Goal: Register for event/course

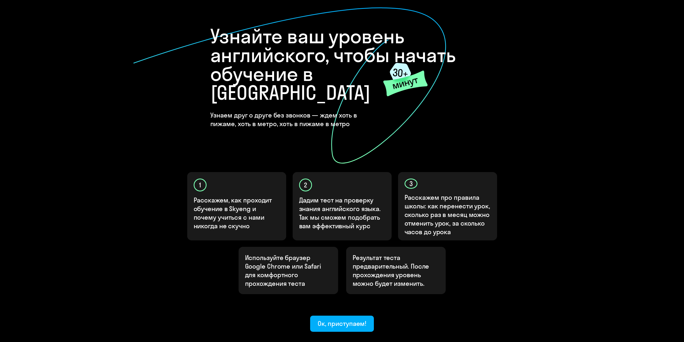
scroll to position [27, 0]
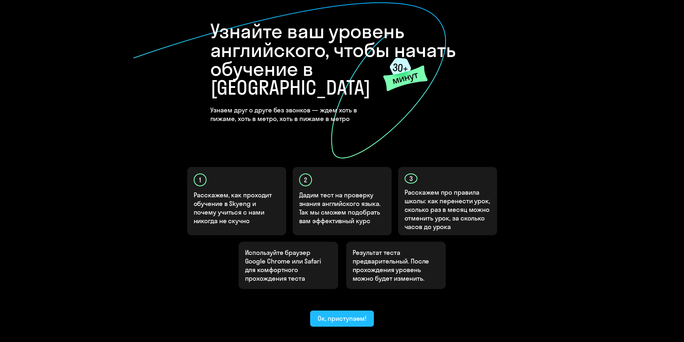
click at [328, 314] on div "Ок, приступаем!" at bounding box center [342, 318] width 49 height 9
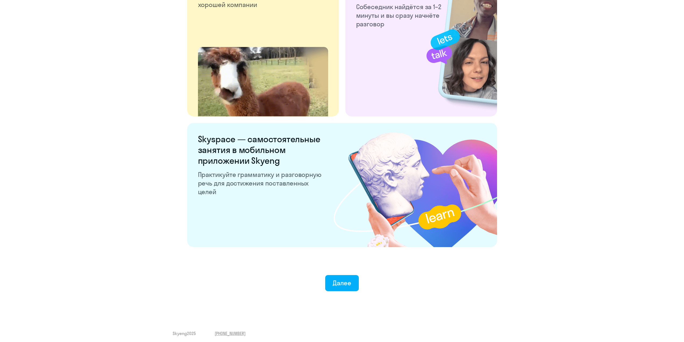
scroll to position [905, 0]
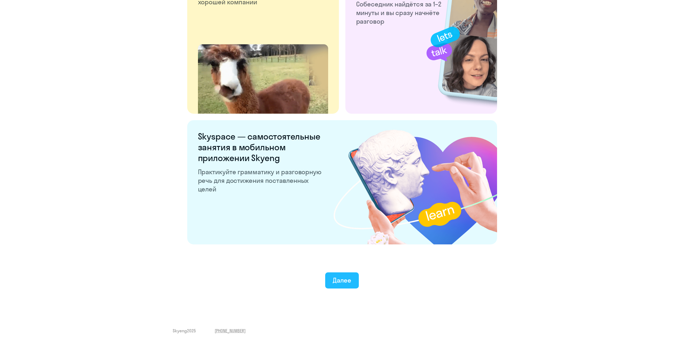
click at [354, 279] on button "Далее" at bounding box center [342, 281] width 34 height 16
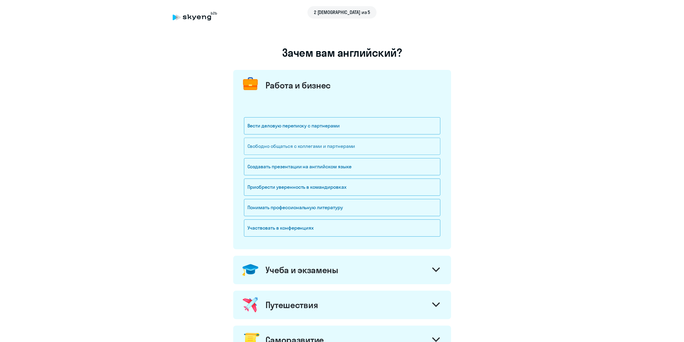
click at [298, 148] on div "Свободно общаться с коллегами и партнерами" at bounding box center [342, 146] width 196 height 17
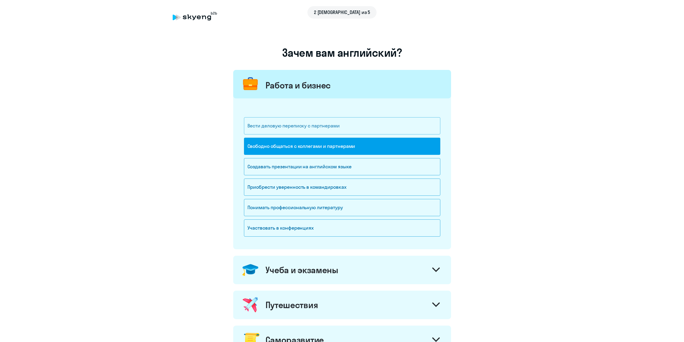
click at [294, 124] on div "Вести деловую переписку с партнерами" at bounding box center [342, 125] width 196 height 17
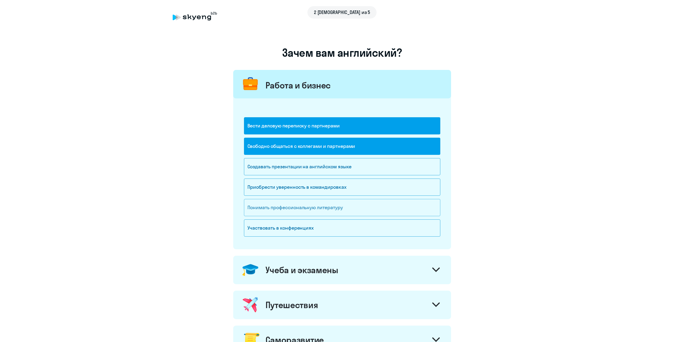
click at [333, 206] on div "Понимать профессиональную литературу" at bounding box center [342, 207] width 196 height 17
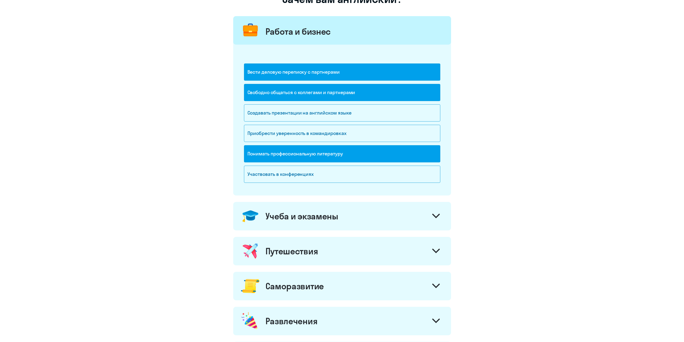
click at [330, 213] on div "Учеба и экзамены" at bounding box center [302, 216] width 73 height 11
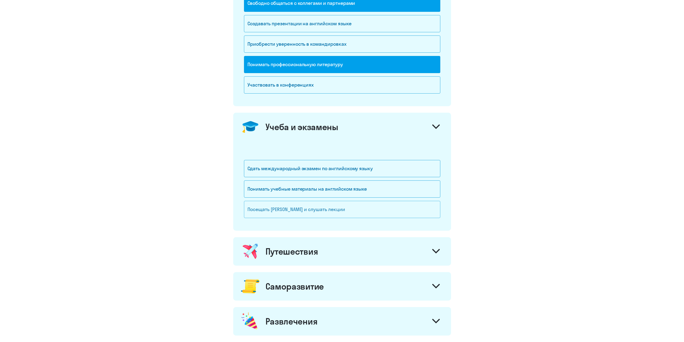
scroll to position [161, 0]
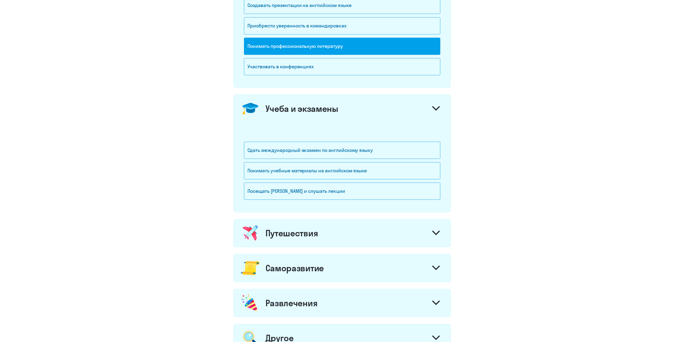
click at [300, 112] on div "Учеба и экзамены" at bounding box center [302, 108] width 73 height 11
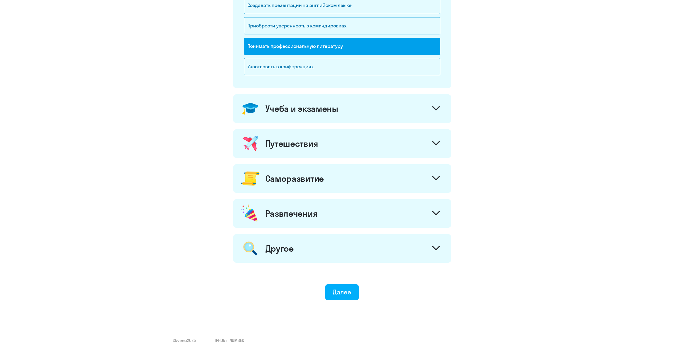
click at [299, 152] on div "Путешествия" at bounding box center [342, 143] width 218 height 29
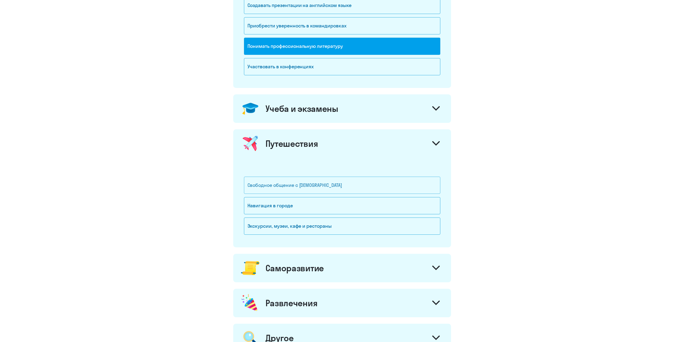
click at [299, 185] on div "Свободное общение с иностранцами" at bounding box center [342, 185] width 196 height 17
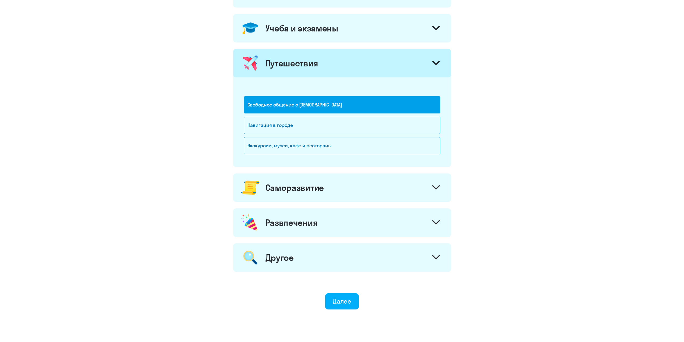
scroll to position [242, 0]
click at [298, 153] on div "Экскурсии, музеи, кафе и рестораны" at bounding box center [342, 145] width 196 height 17
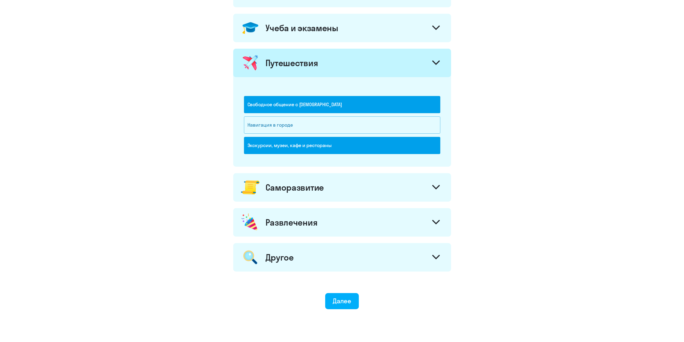
click at [292, 121] on div "Навигация в городе" at bounding box center [342, 125] width 196 height 17
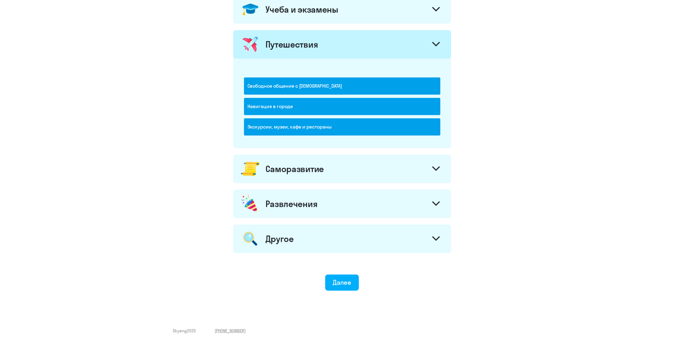
click at [312, 174] on div "Саморазвитие" at bounding box center [342, 169] width 218 height 29
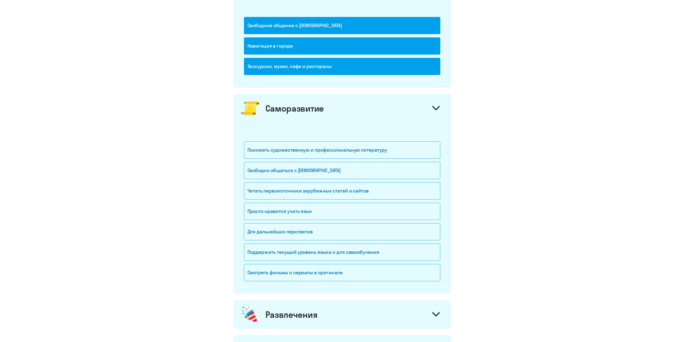
scroll to position [341, 0]
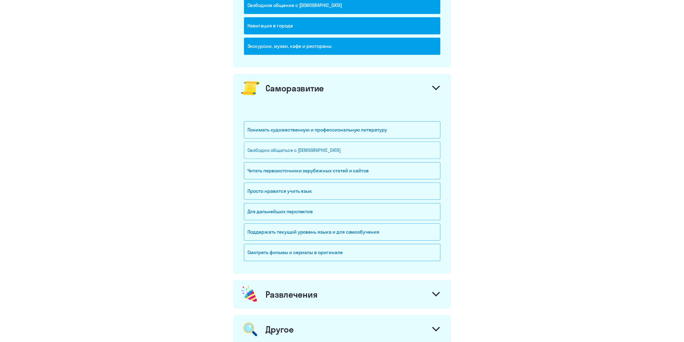
click at [311, 146] on div "Свободно общаться с иностранцами" at bounding box center [342, 150] width 196 height 17
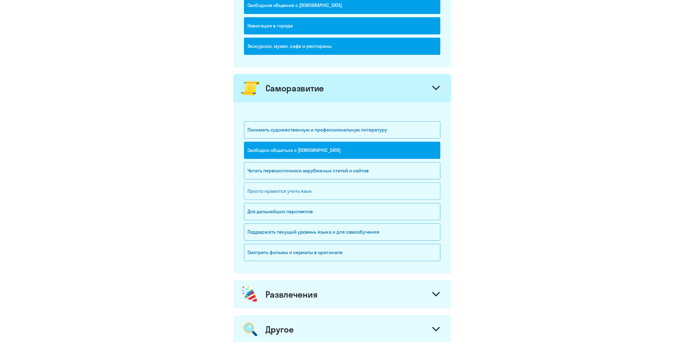
click at [306, 188] on div "Просто нравится учить язык" at bounding box center [342, 191] width 196 height 17
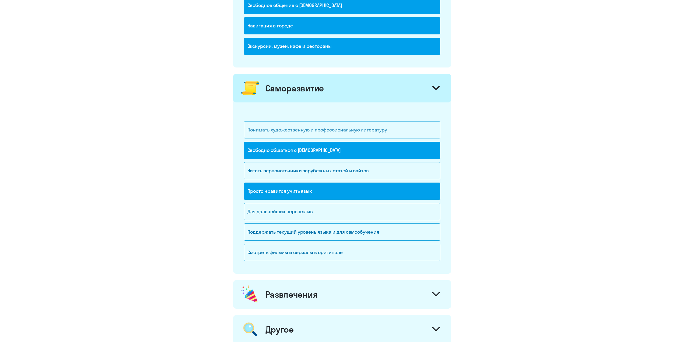
click at [290, 134] on div "Понимать художественную и профессиональную литературу" at bounding box center [342, 129] width 196 height 17
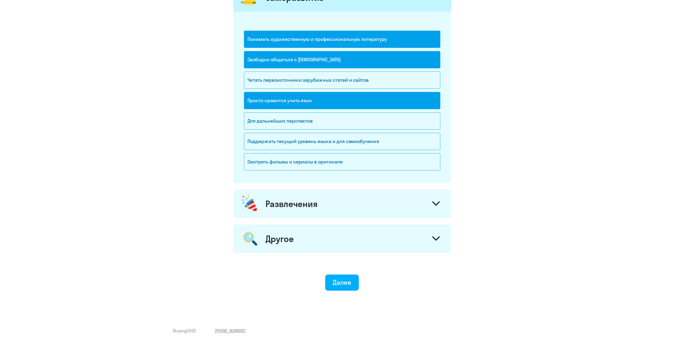
click at [332, 195] on div "Развлечения" at bounding box center [342, 204] width 218 height 29
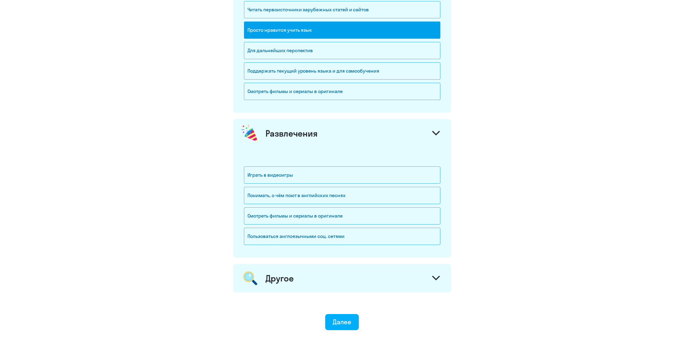
scroll to position [513, 0]
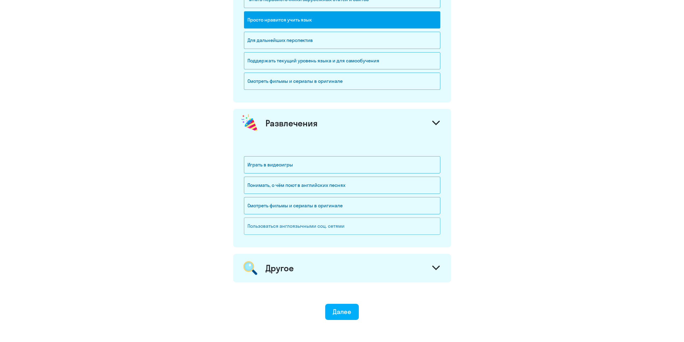
click at [287, 226] on div "Пользоваться англоязычными соц. сетями" at bounding box center [342, 226] width 196 height 17
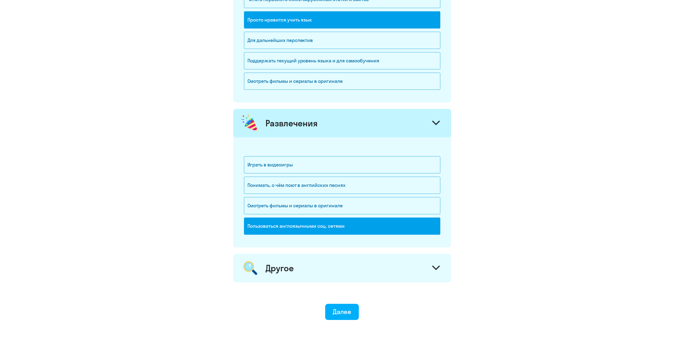
click at [335, 261] on div "Другое" at bounding box center [342, 268] width 218 height 29
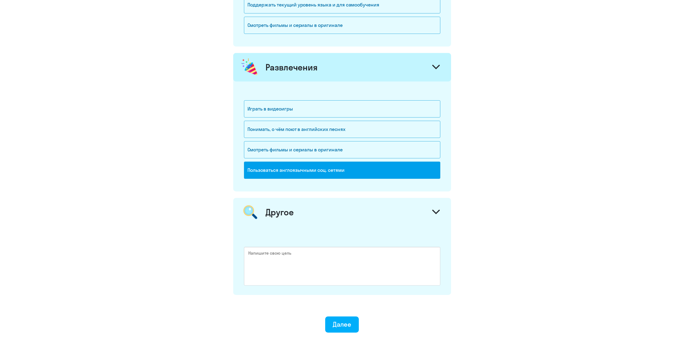
scroll to position [594, 0]
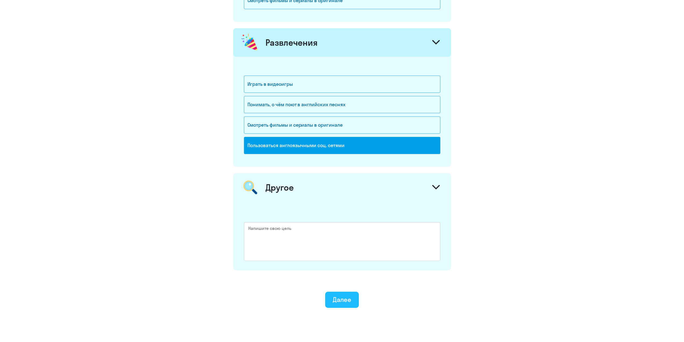
click at [338, 295] on div "Далее" at bounding box center [342, 299] width 19 height 9
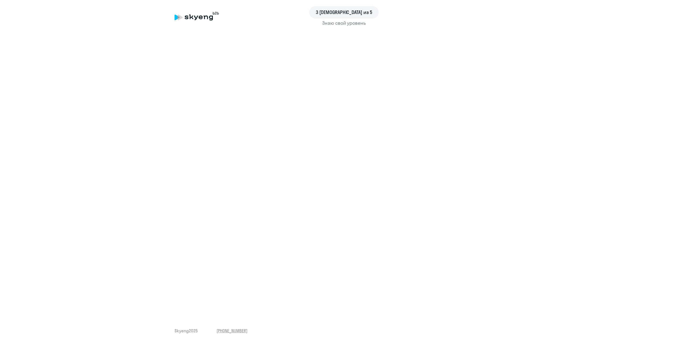
click at [409, 319] on div "3 шаг из 5 Знаю свой уровень Skyeng 2025 +7 499 455-08-69" at bounding box center [344, 171] width 688 height 342
